Goal: Transaction & Acquisition: Book appointment/travel/reservation

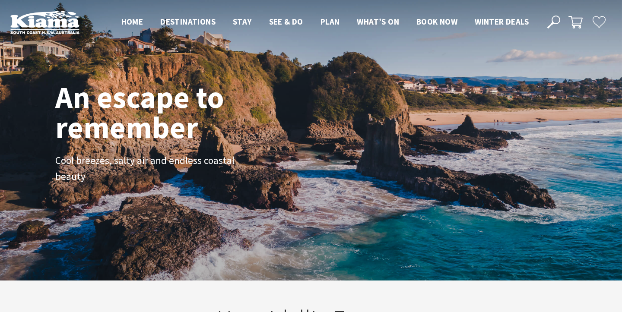
scroll to position [129, 616]
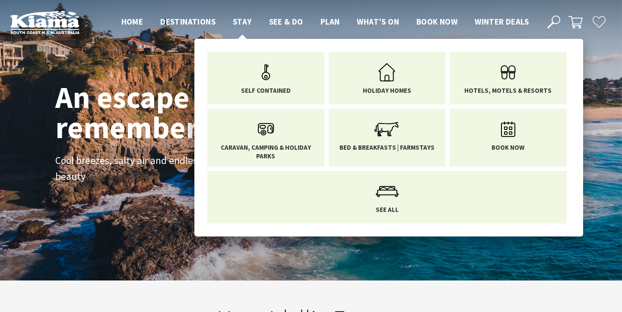
click at [242, 18] on span "Stay" at bounding box center [242, 21] width 19 height 10
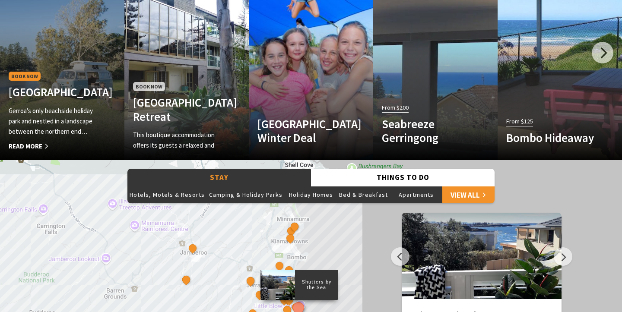
scroll to position [574, 0]
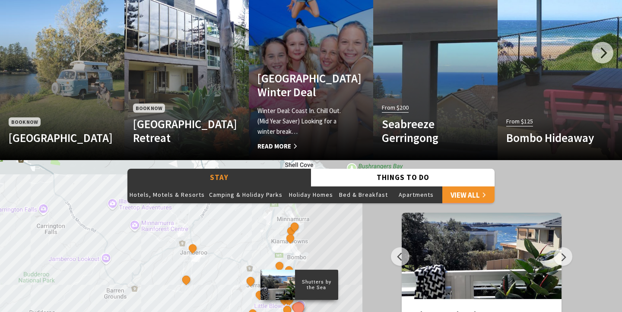
click at [344, 78] on h4 "BIG4 Easts Beach Holiday Park Winter Deal" at bounding box center [302, 85] width 89 height 28
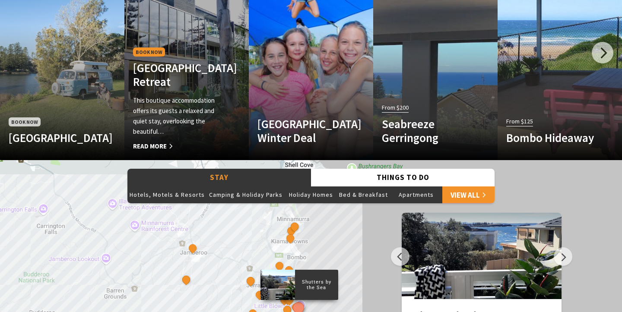
click at [206, 92] on div "Book Now Park Ridge Retreat This boutique accommodation offers its guests a rel…" at bounding box center [177, 99] width 106 height 106
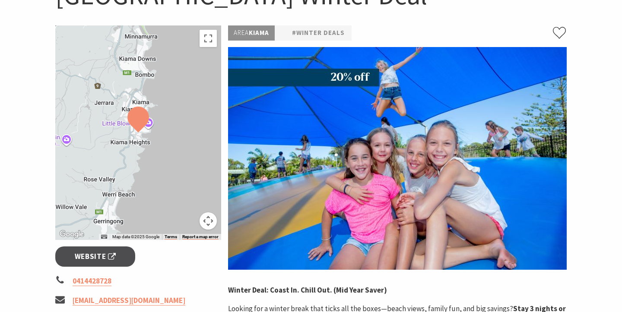
scroll to position [128, 0]
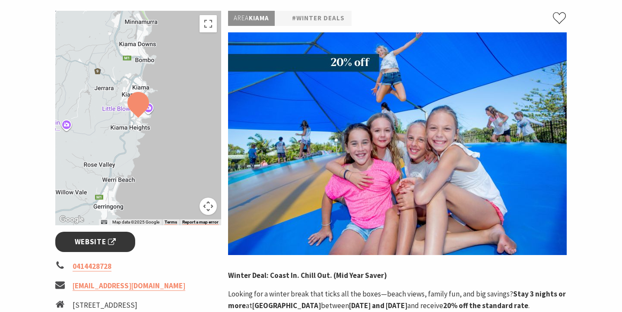
click at [101, 242] on span "Website" at bounding box center [95, 242] width 41 height 12
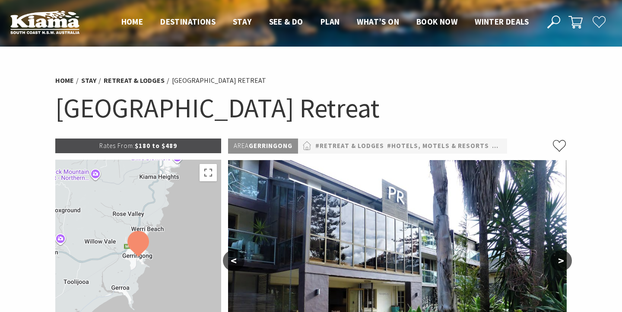
select select "3"
select select "2"
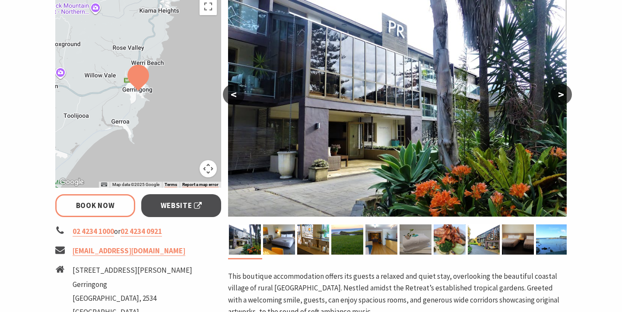
scroll to position [178, 0]
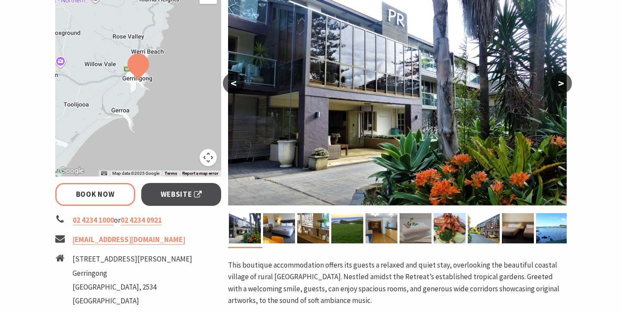
click at [558, 83] on button ">" at bounding box center [562, 83] width 22 height 21
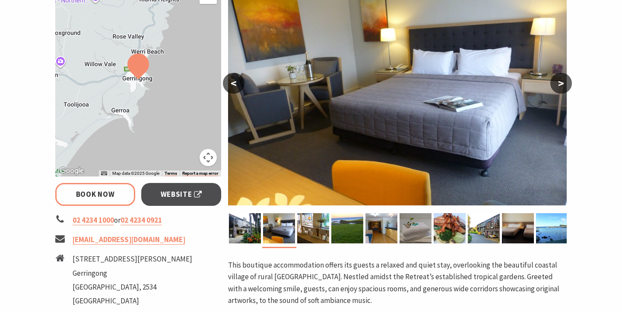
click at [560, 84] on button ">" at bounding box center [562, 83] width 22 height 21
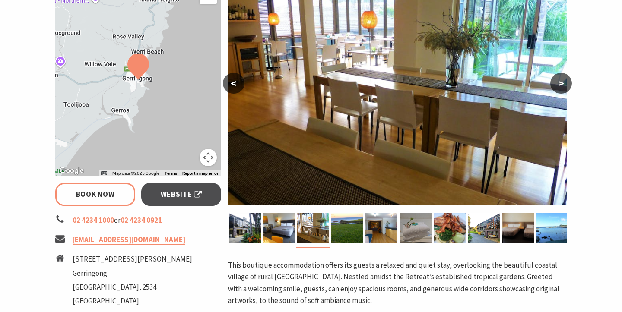
click at [560, 84] on button ">" at bounding box center [562, 83] width 22 height 21
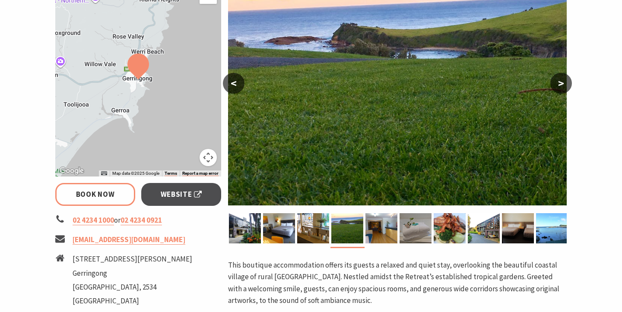
click at [560, 84] on button ">" at bounding box center [562, 83] width 22 height 21
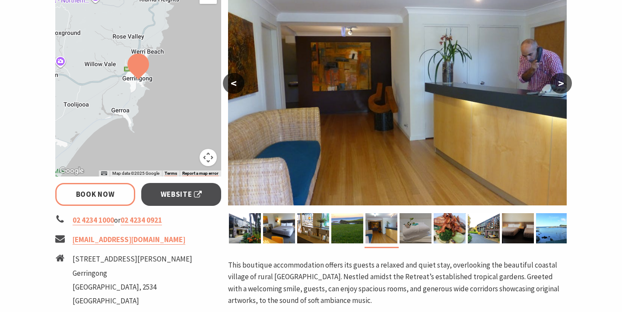
click at [560, 84] on button ">" at bounding box center [562, 83] width 22 height 21
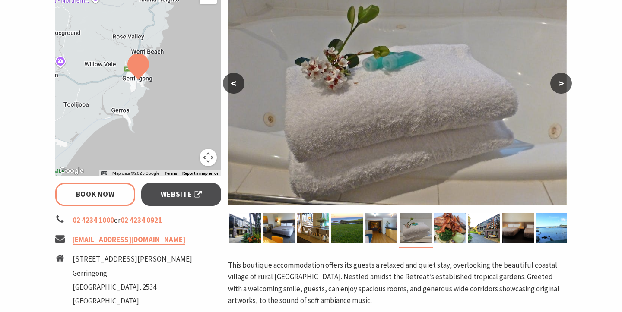
click at [560, 84] on button ">" at bounding box center [562, 83] width 22 height 21
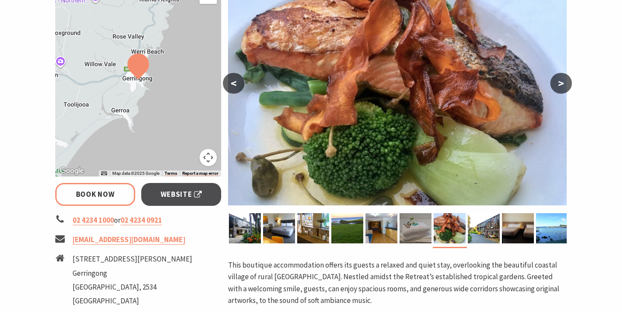
click at [560, 84] on button ">" at bounding box center [562, 83] width 22 height 21
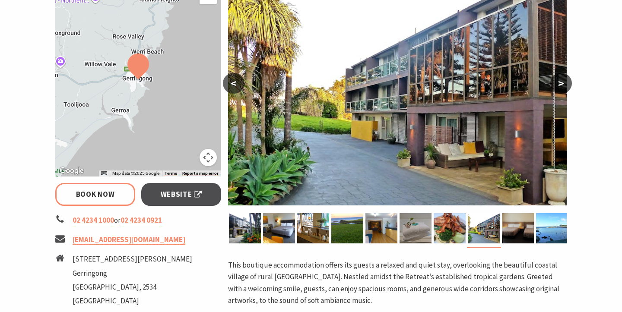
click at [560, 84] on button ">" at bounding box center [562, 83] width 22 height 21
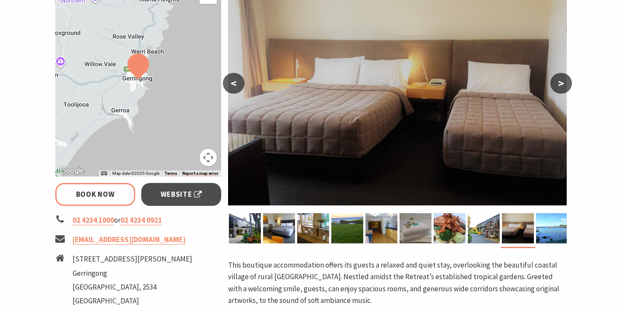
click at [560, 84] on button ">" at bounding box center [562, 83] width 22 height 21
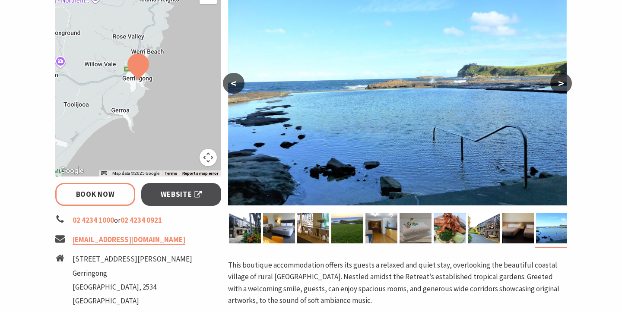
click at [560, 84] on button ">" at bounding box center [562, 83] width 22 height 21
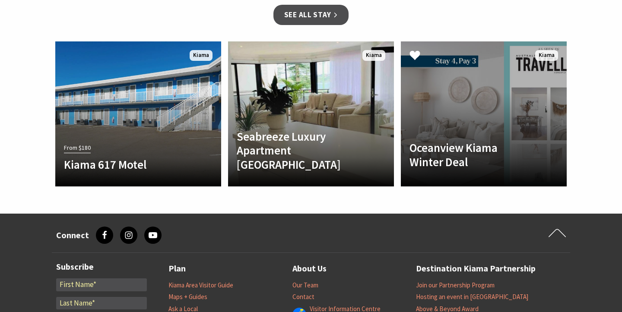
scroll to position [875, 0]
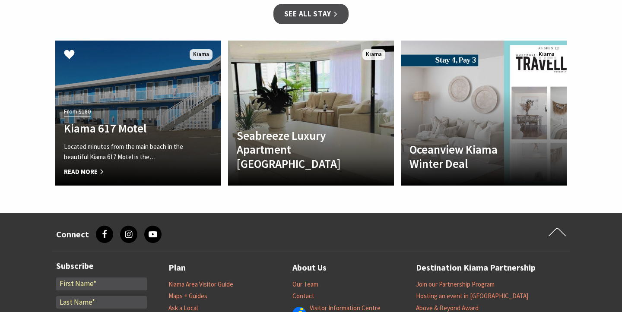
click at [121, 131] on h4 "Kiama 617 Motel" at bounding box center [126, 128] width 124 height 14
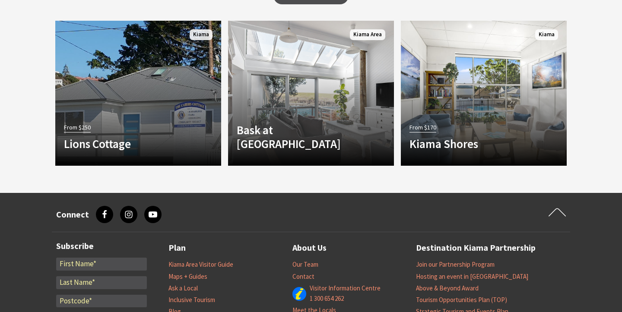
scroll to position [684, 0]
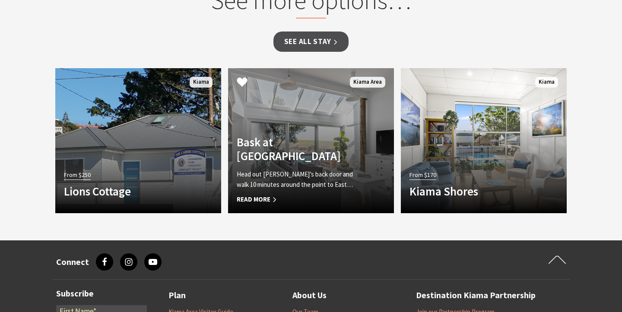
click at [286, 157] on h4 "Bask at [GEOGRAPHIC_DATA]" at bounding box center [299, 149] width 124 height 28
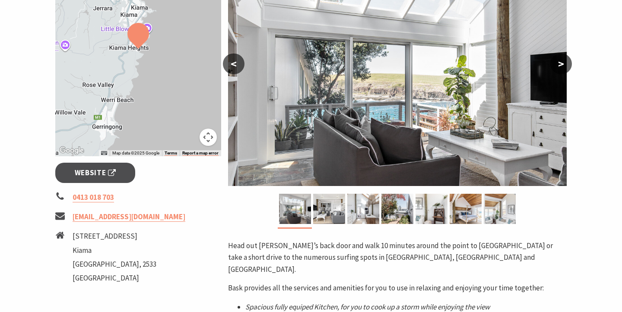
scroll to position [199, 0]
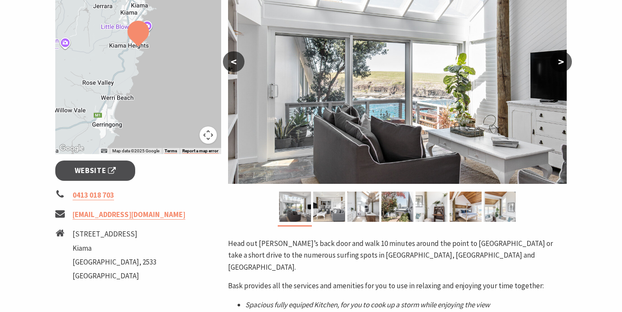
click at [555, 64] on button ">" at bounding box center [562, 61] width 22 height 21
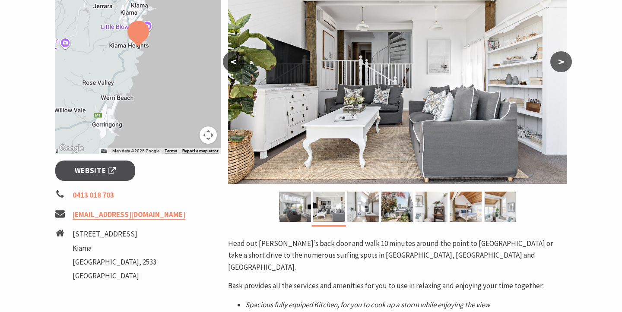
click at [555, 64] on button ">" at bounding box center [562, 61] width 22 height 21
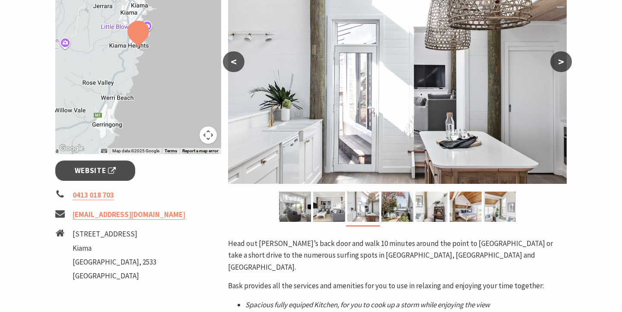
click at [555, 64] on button ">" at bounding box center [562, 61] width 22 height 21
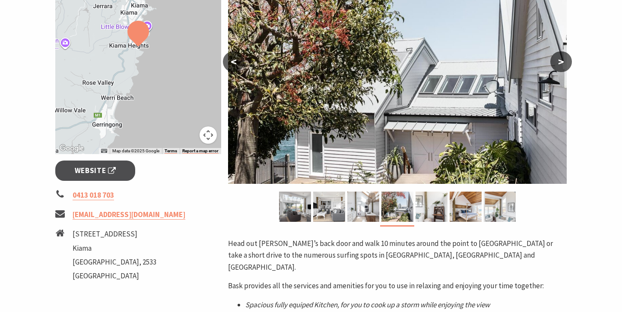
click at [555, 64] on button ">" at bounding box center [562, 61] width 22 height 21
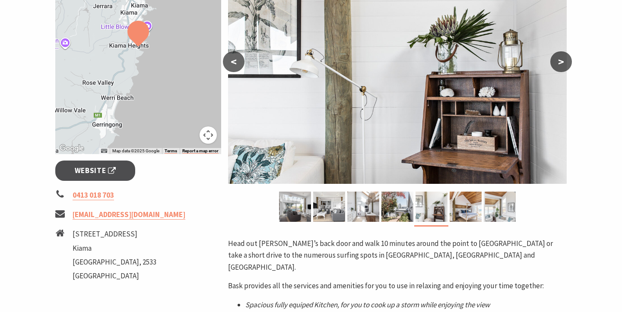
click at [555, 64] on button ">" at bounding box center [562, 61] width 22 height 21
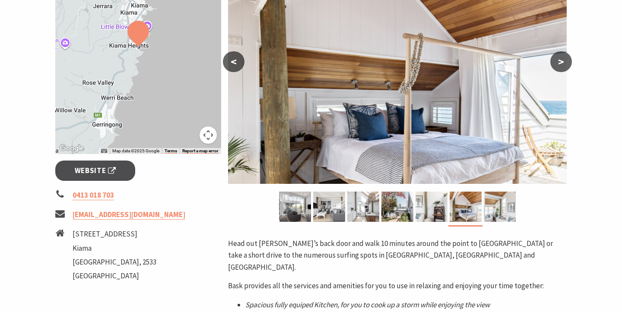
click at [555, 64] on button ">" at bounding box center [562, 61] width 22 height 21
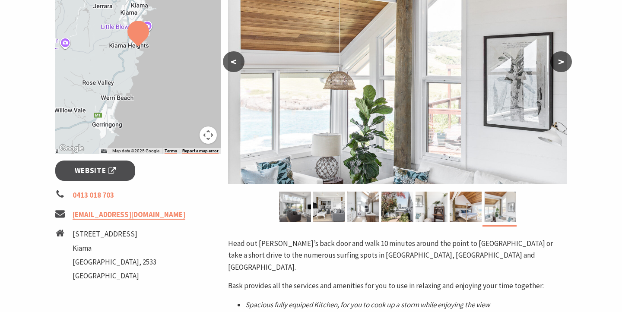
click at [555, 64] on button ">" at bounding box center [562, 61] width 22 height 21
click at [562, 60] on button ">" at bounding box center [562, 61] width 22 height 21
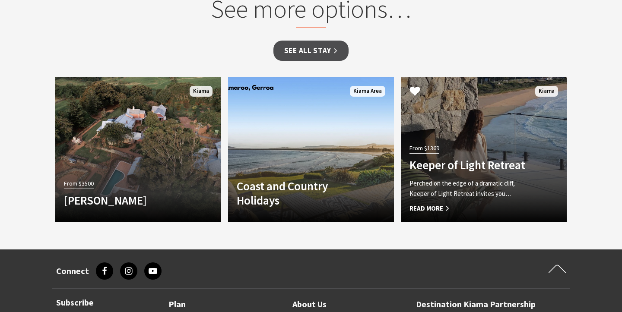
scroll to position [701, 0]
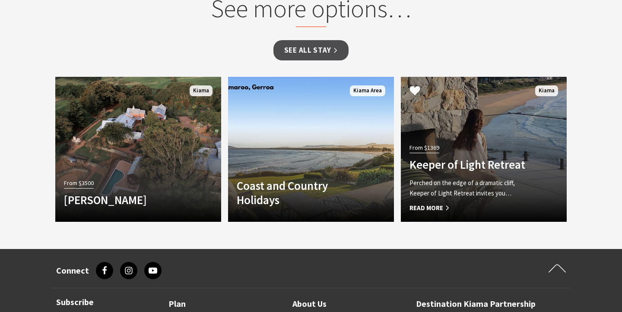
click at [519, 142] on div "From $1369 Keeper of Light Retreat Perched on the edge of a dramatic cliff, Kee…" at bounding box center [471, 178] width 141 height 72
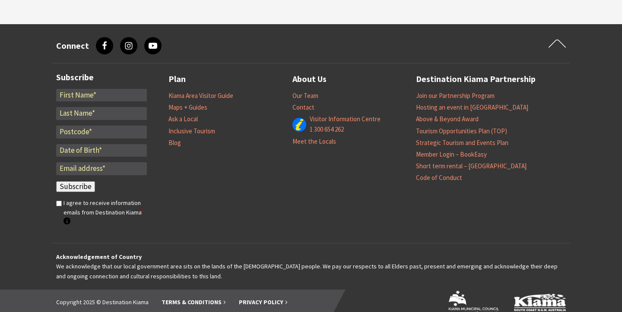
scroll to position [932, 0]
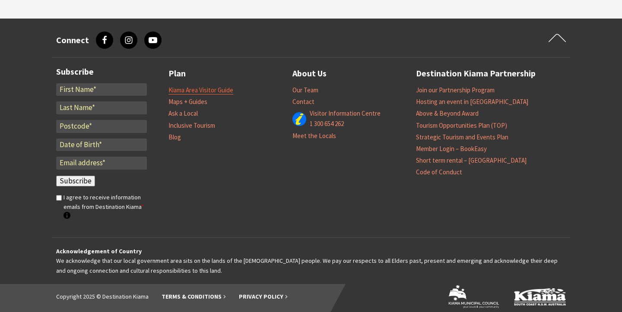
click at [217, 86] on link "Kiama Area Visitor Guide" at bounding box center [201, 90] width 65 height 9
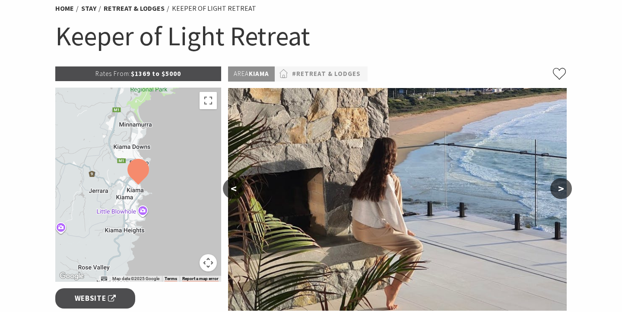
scroll to position [118, 0]
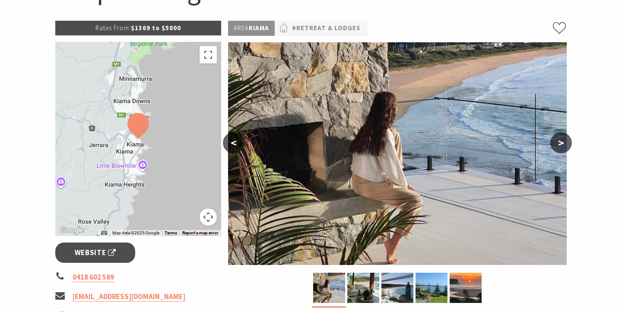
click at [570, 142] on button ">" at bounding box center [562, 143] width 22 height 21
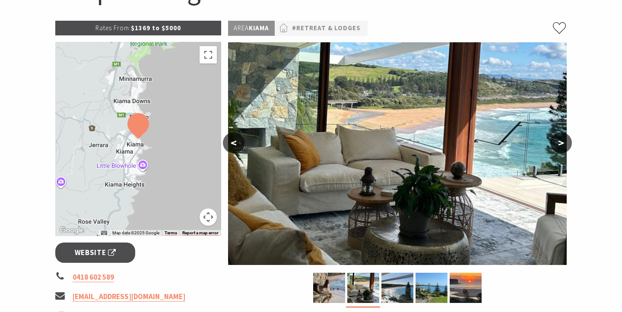
click at [565, 143] on button ">" at bounding box center [562, 143] width 22 height 21
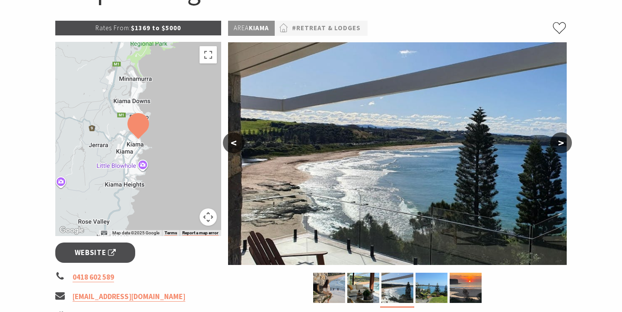
click at [565, 143] on button ">" at bounding box center [562, 143] width 22 height 21
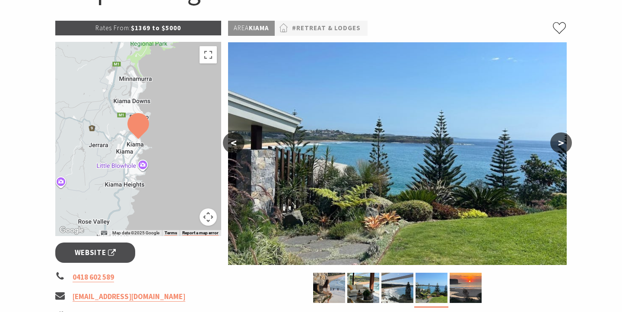
drag, startPoint x: 565, startPoint y: 143, endPoint x: 576, endPoint y: 124, distance: 21.5
click at [576, 124] on section "Home Stay Retreat & Lodges Keeper of Light Retreat Keeper of Light Retreat Rate…" at bounding box center [311, 241] width 622 height 624
click at [560, 140] on button ">" at bounding box center [562, 143] width 22 height 21
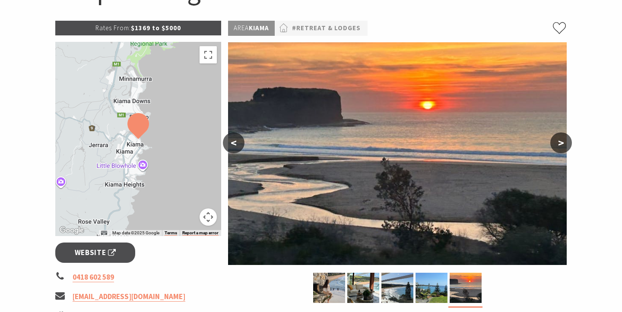
click at [560, 140] on button ">" at bounding box center [562, 143] width 22 height 21
click at [563, 145] on button ">" at bounding box center [562, 143] width 22 height 21
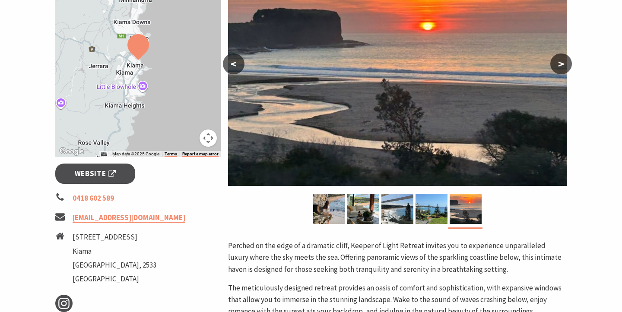
scroll to position [204, 0]
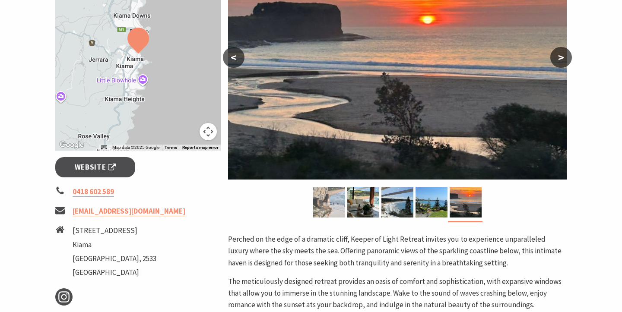
click at [328, 200] on img at bounding box center [329, 203] width 32 height 30
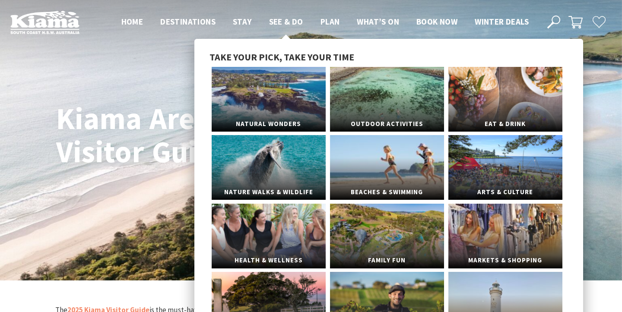
click at [298, 23] on span "See & Do" at bounding box center [286, 21] width 34 height 10
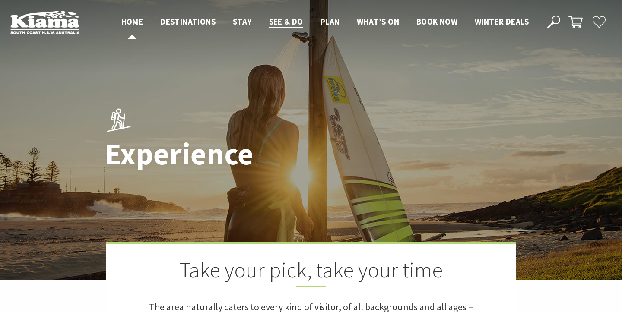
click at [130, 22] on span "Home" at bounding box center [132, 21] width 22 height 10
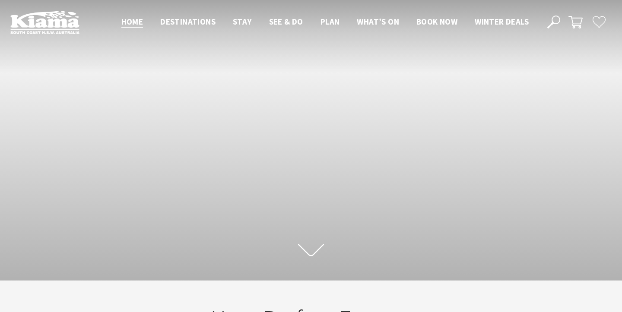
scroll to position [129, 616]
